Goal: Information Seeking & Learning: Learn about a topic

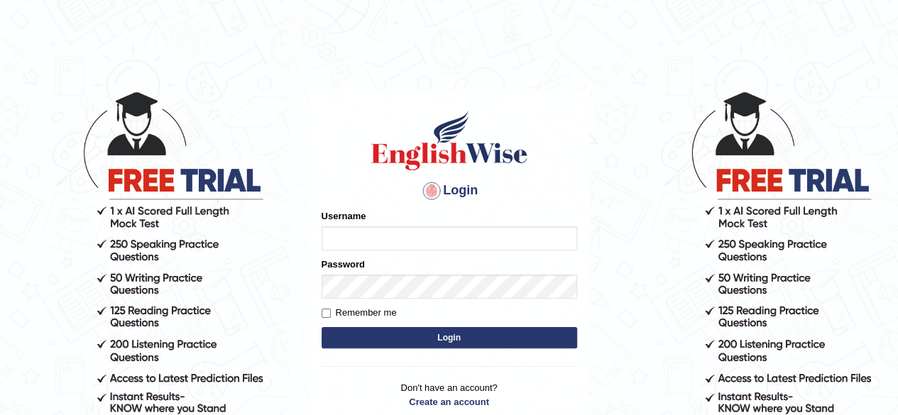
type input "Alroantony"
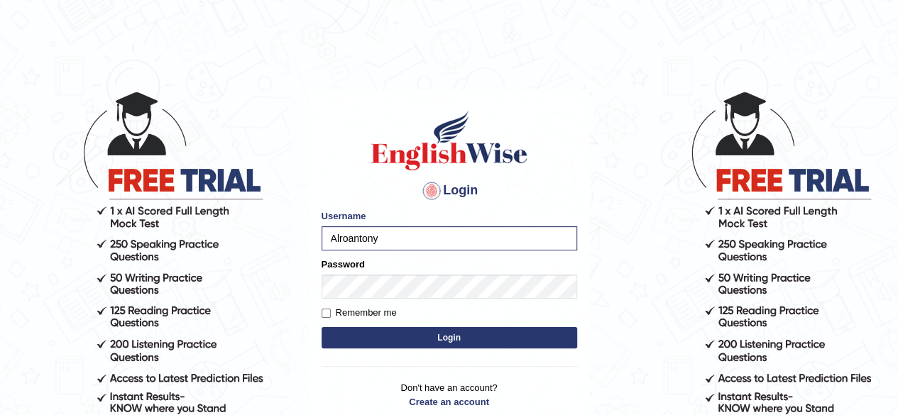
click at [447, 343] on button "Login" at bounding box center [450, 337] width 256 height 21
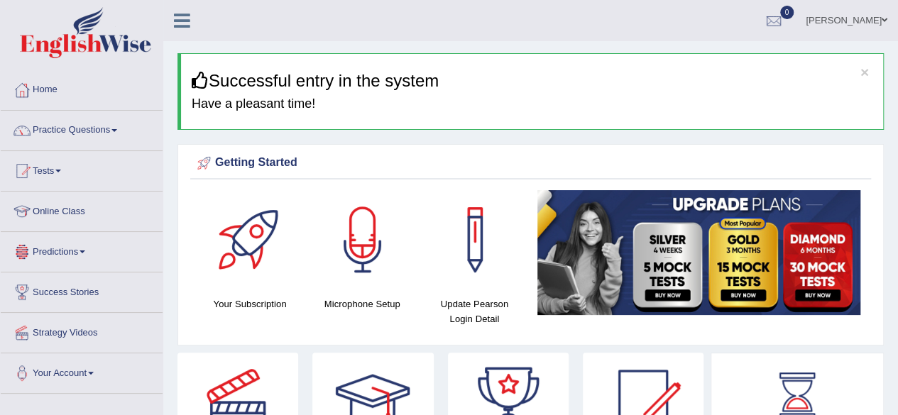
click at [77, 211] on link "Online Class" at bounding box center [82, 210] width 162 height 36
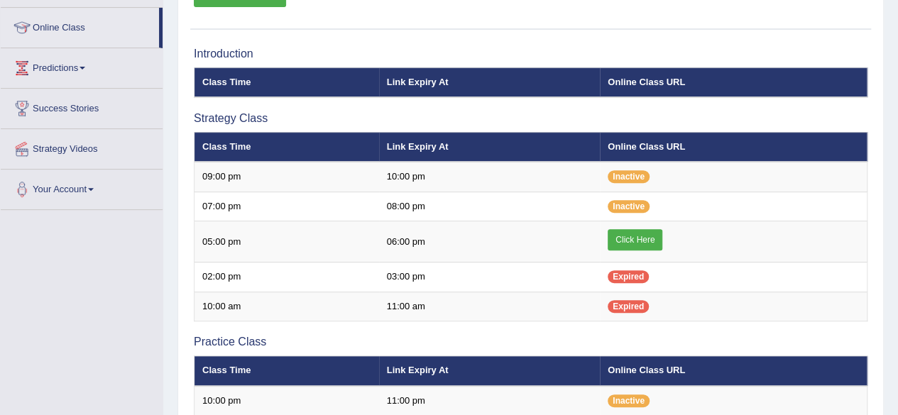
scroll to position [203, 0]
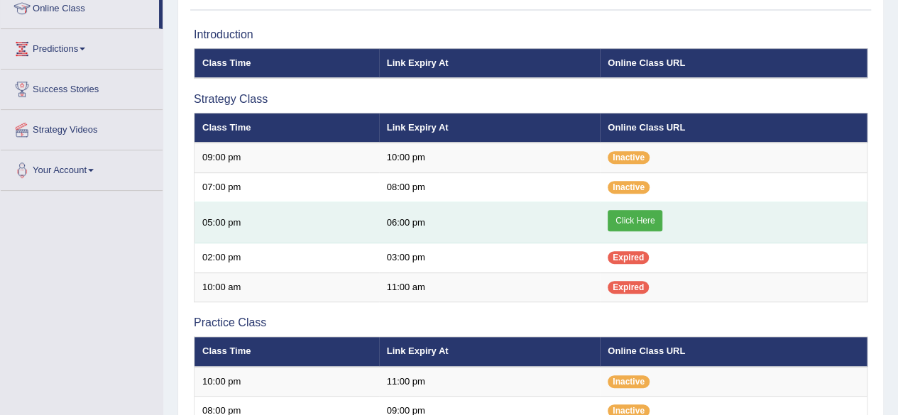
click at [639, 223] on link "Click Here" at bounding box center [635, 220] width 55 height 21
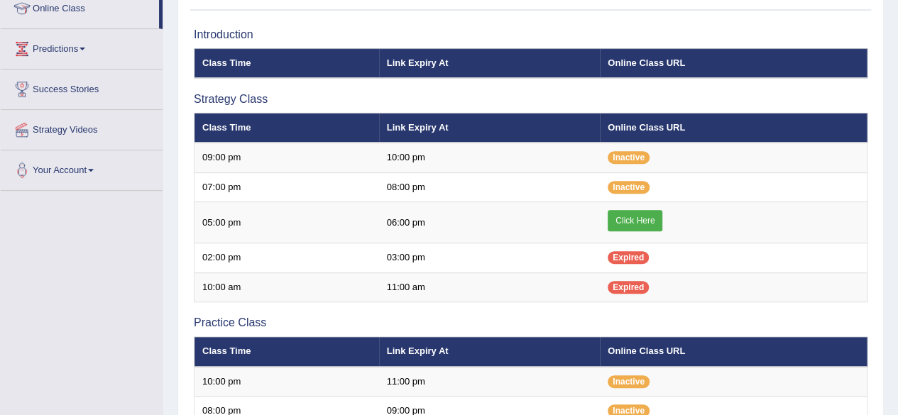
scroll to position [203, 0]
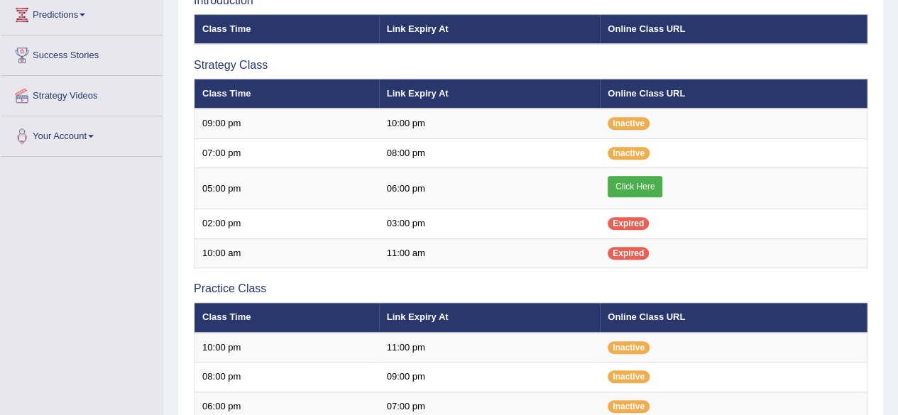
scroll to position [203, 0]
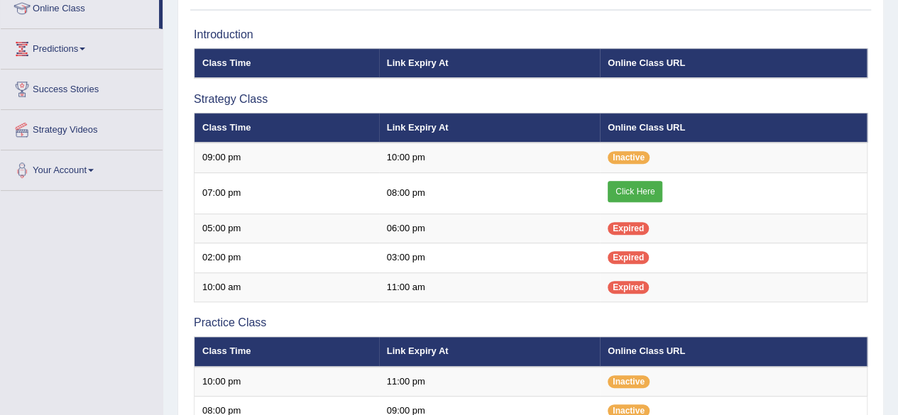
scroll to position [203, 0]
